Goal: Information Seeking & Learning: Check status

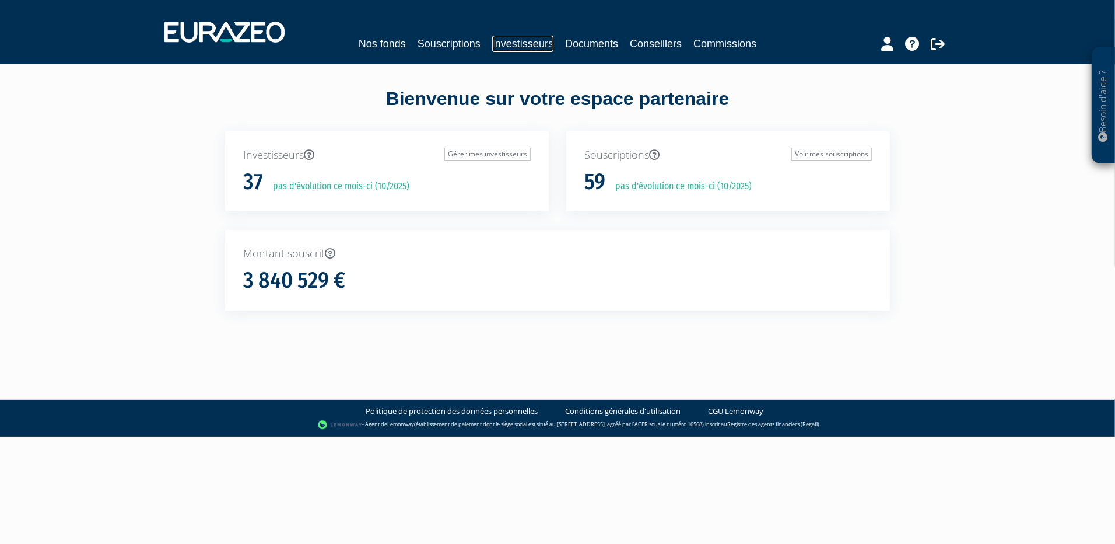
click at [516, 39] on link "Investisseurs" at bounding box center [522, 44] width 61 height 16
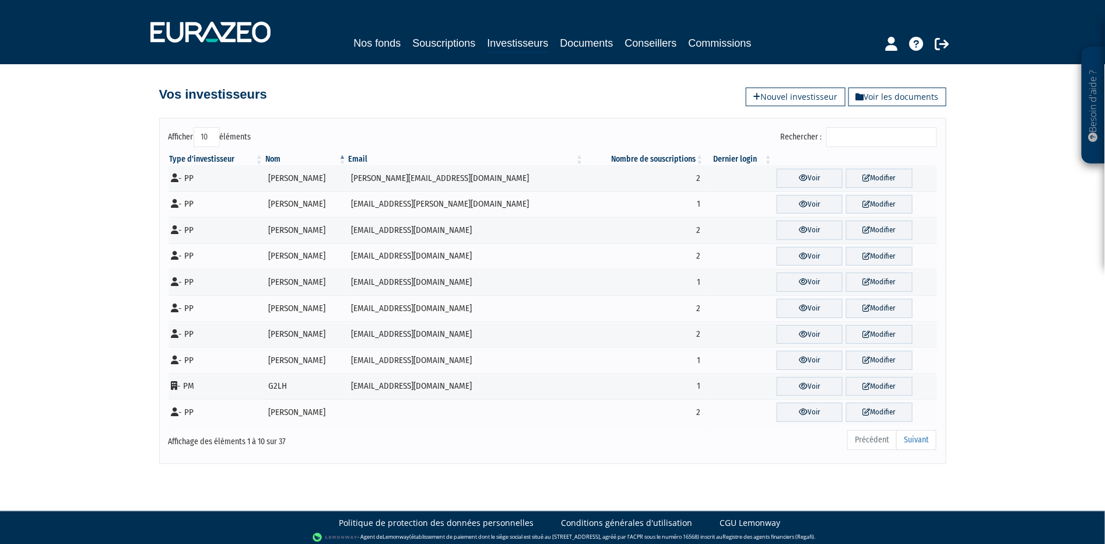
click at [210, 132] on select "10 25 50 100" at bounding box center [207, 137] width 26 height 20
select select "100"
click at [196, 127] on select "10 25 50 100" at bounding box center [207, 137] width 26 height 20
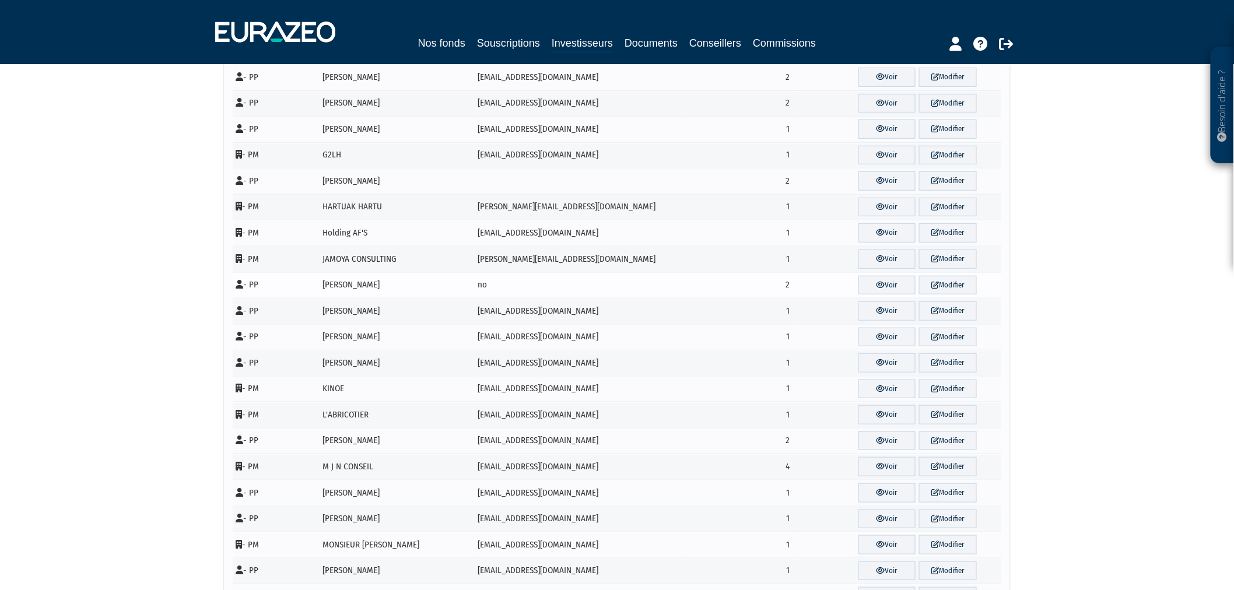
scroll to position [324, 0]
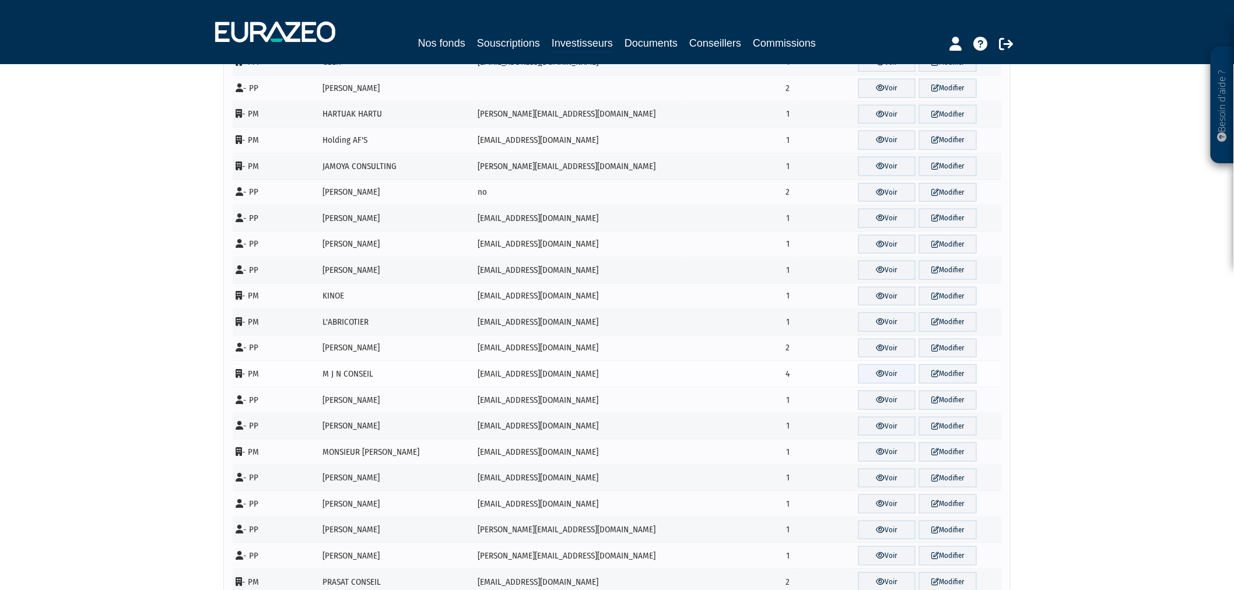
click at [884, 377] on link "Voir" at bounding box center [888, 374] width 58 height 19
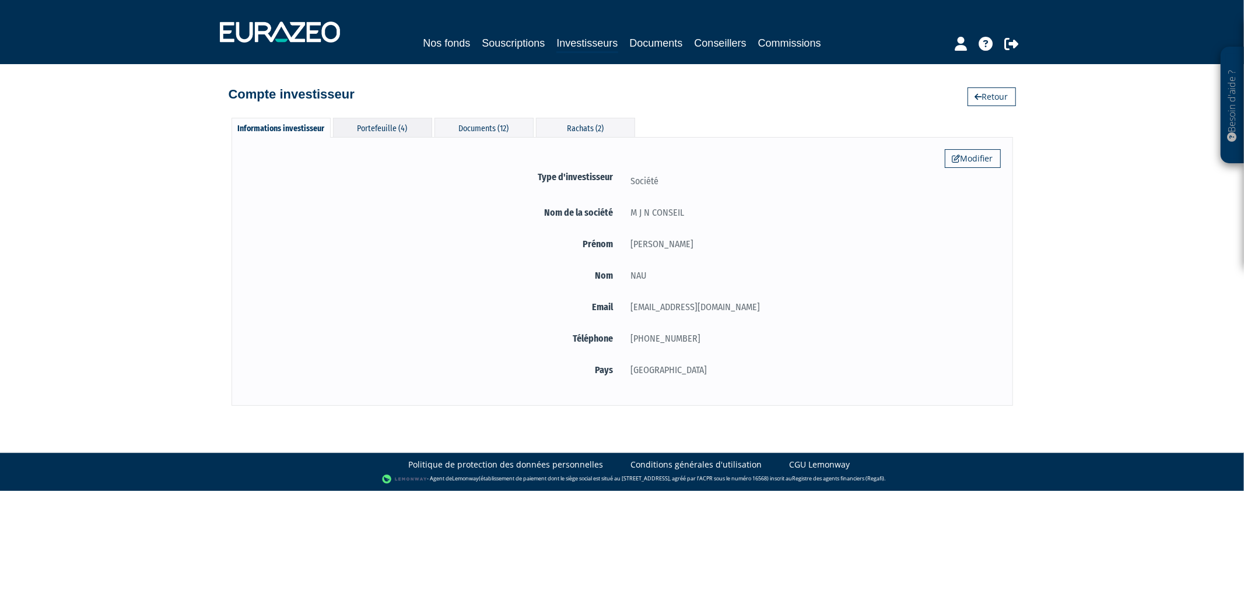
click at [405, 127] on div "Portefeuille (4)" at bounding box center [382, 127] width 99 height 19
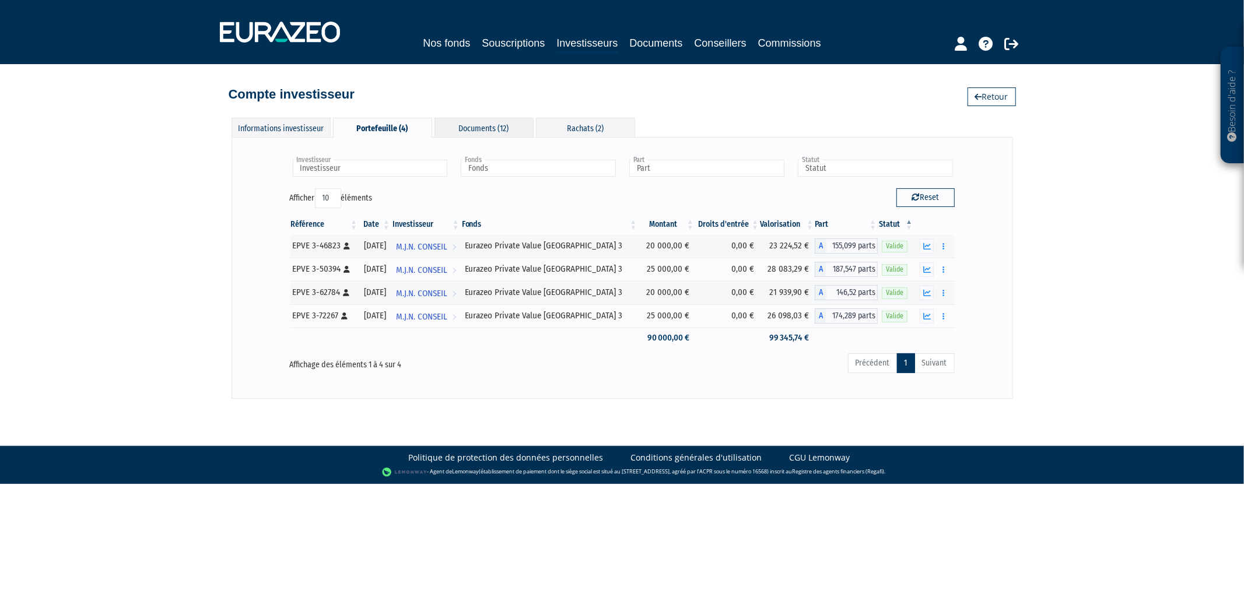
click at [475, 129] on div "Documents (12)" at bounding box center [484, 127] width 99 height 19
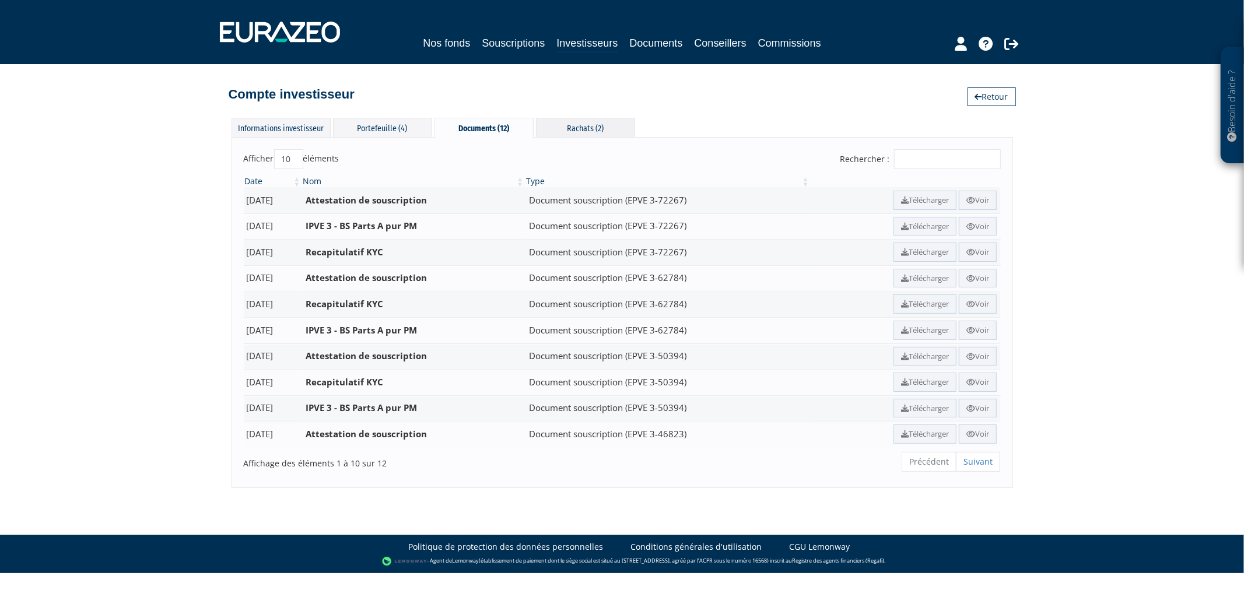
click at [567, 125] on div "Rachats (2)" at bounding box center [585, 127] width 99 height 19
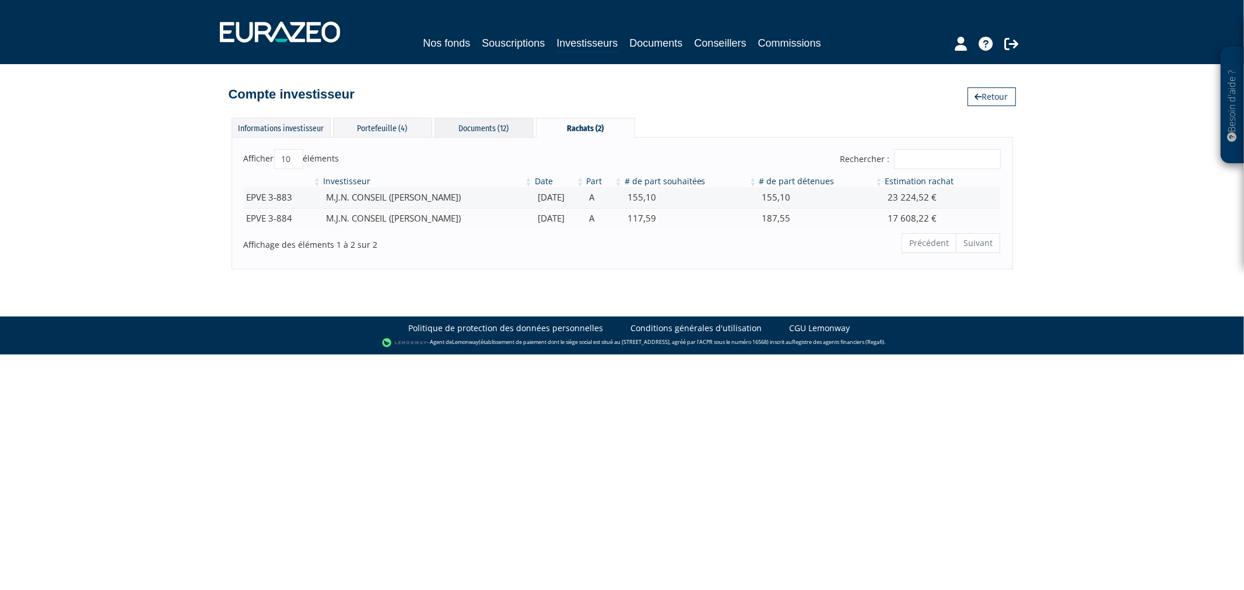
click at [476, 124] on div "Documents (12)" at bounding box center [484, 127] width 99 height 19
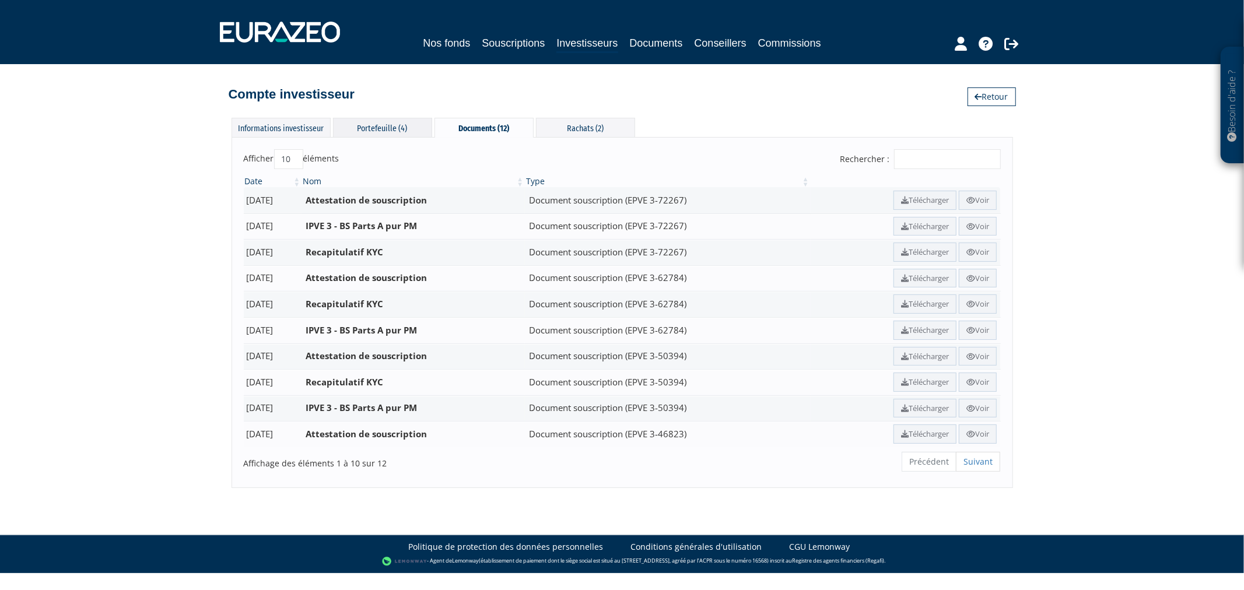
click at [386, 125] on div "Portefeuille (4)" at bounding box center [382, 127] width 99 height 19
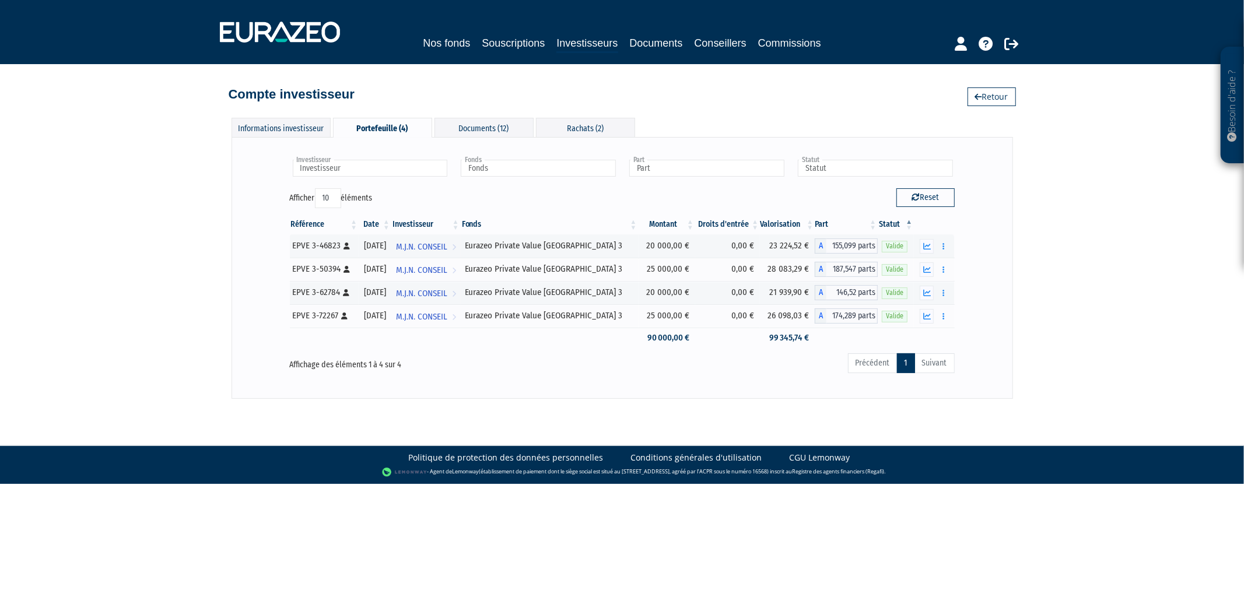
click at [573, 115] on div "Informations investisseur Portefeuille (4) Documents (12) Rachats (2) Modifier …" at bounding box center [622, 252] width 665 height 292
click at [575, 125] on div "Rachats (2)" at bounding box center [585, 127] width 99 height 19
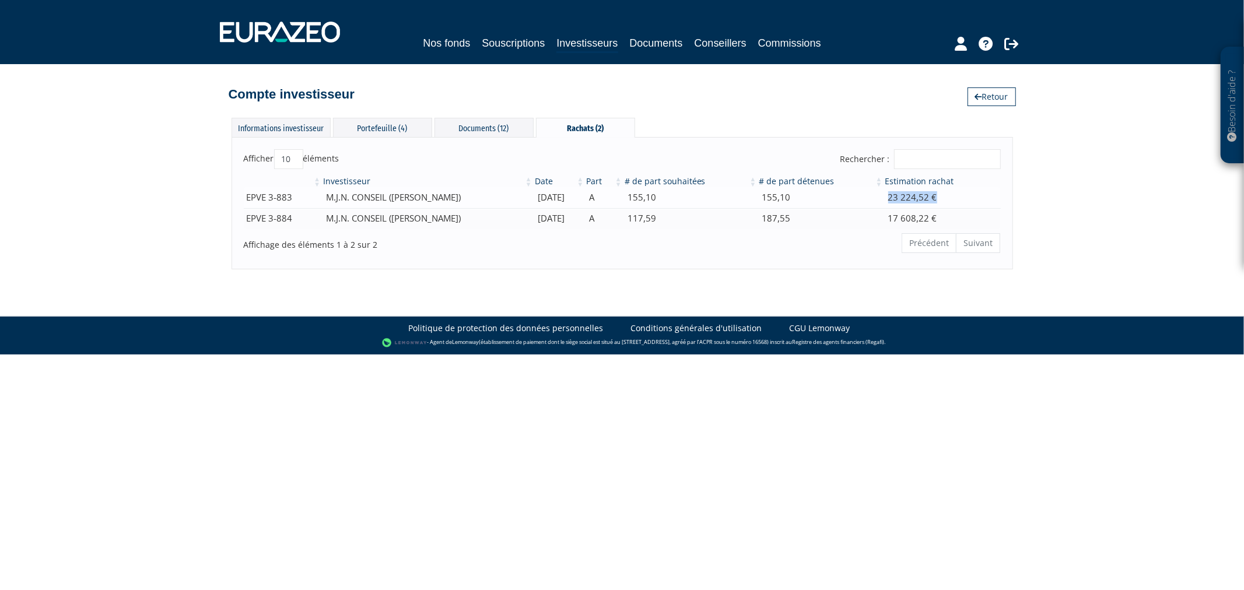
drag, startPoint x: 947, startPoint y: 194, endPoint x: 887, endPoint y: 195, distance: 60.1
click at [887, 195] on td "23 224,52 €" at bounding box center [942, 197] width 117 height 20
click at [1043, 199] on div "Besoin d'aide ? × J'ai besoin d'aide Si vous avez une question à propos du fonc…" at bounding box center [622, 134] width 1244 height 269
click at [379, 121] on div "Portefeuille (4)" at bounding box center [382, 127] width 99 height 19
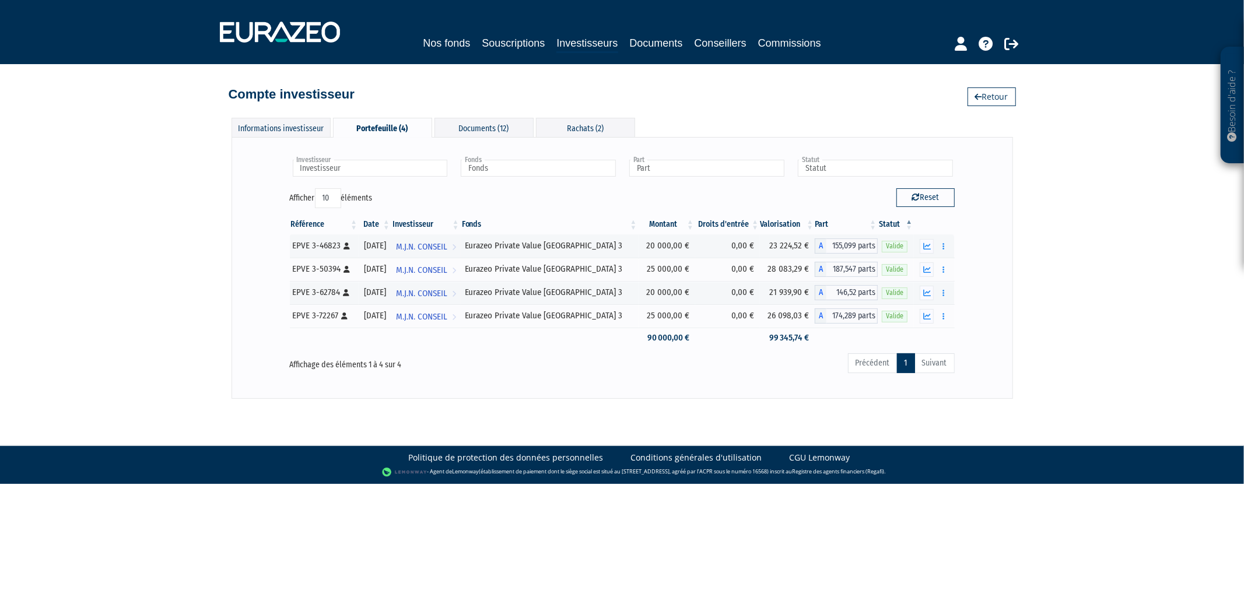
click at [152, 246] on div "Besoin d'aide ? × J'ai besoin d'aide Si vous avez une question à propos du fonc…" at bounding box center [622, 199] width 1244 height 399
click at [494, 118] on div "Documents (12)" at bounding box center [484, 127] width 99 height 19
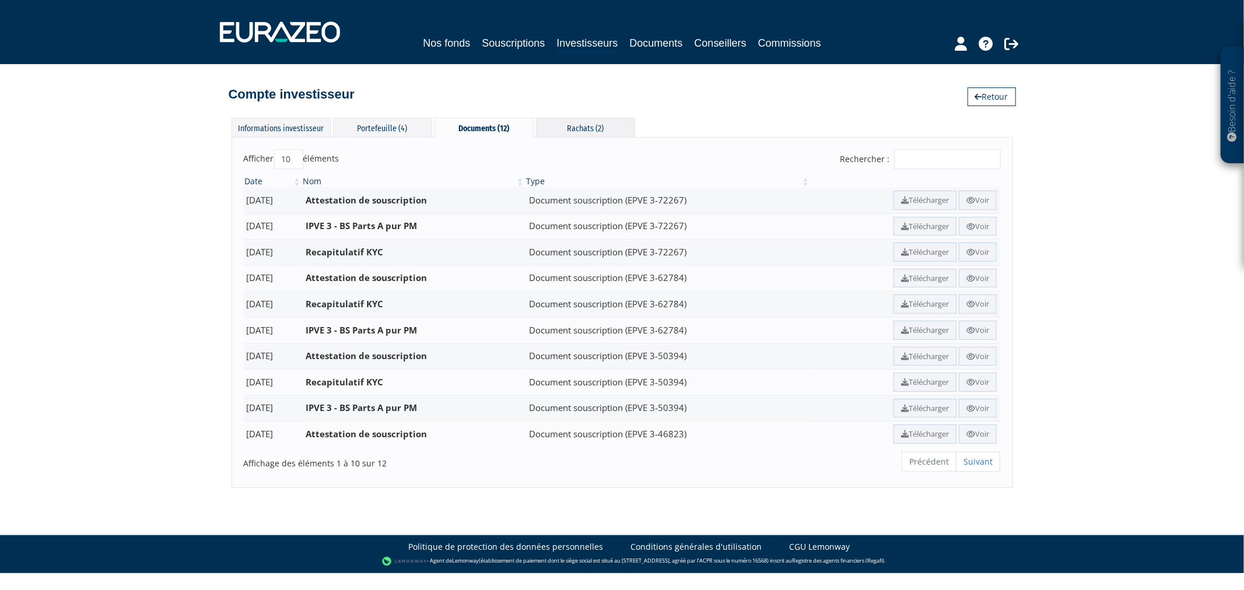
click at [580, 131] on div "Rachats (2)" at bounding box center [585, 127] width 99 height 19
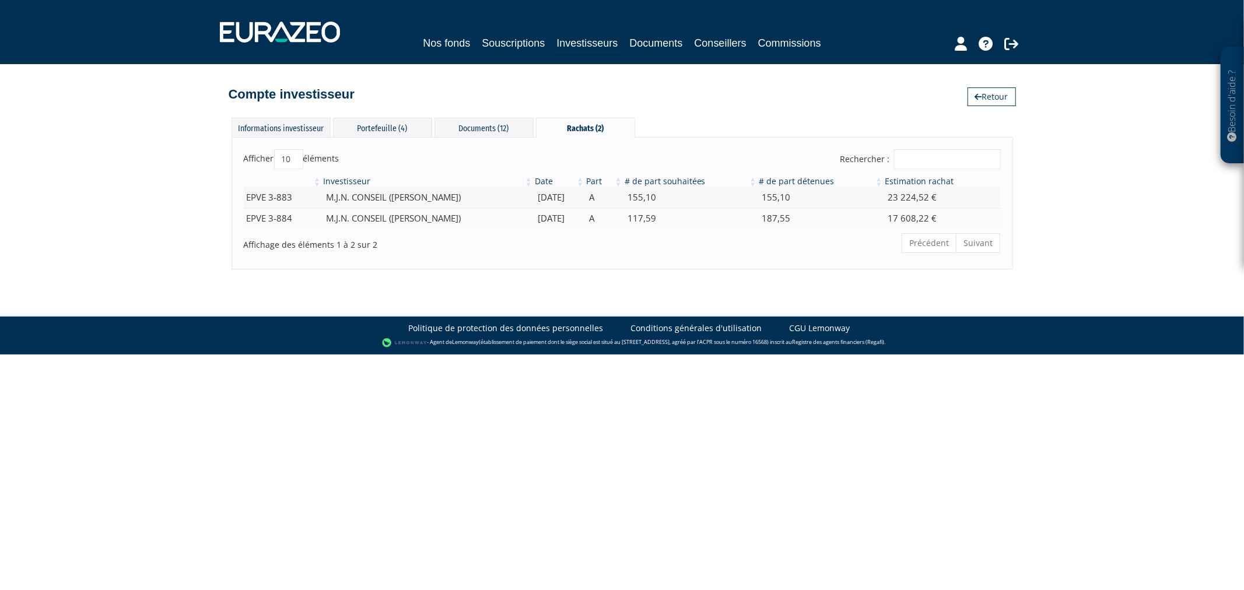
click at [115, 289] on body "Besoin d'aide ? × J'ai besoin d'aide Si vous avez une question à propos du fonc…" at bounding box center [622, 177] width 1244 height 355
